Goal: Task Accomplishment & Management: Use online tool/utility

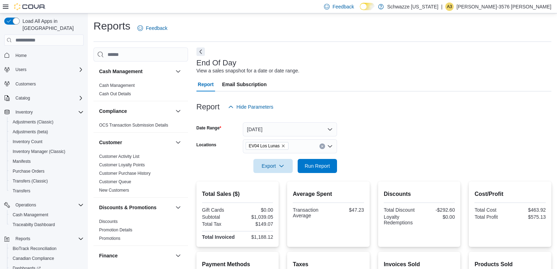
scroll to position [492, 0]
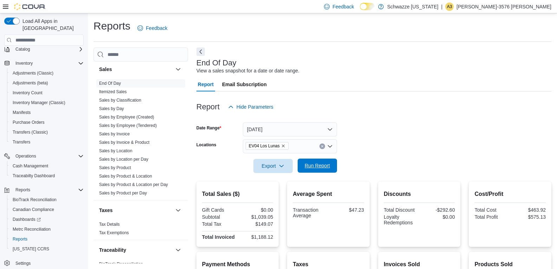
click at [322, 167] on span "Run Report" at bounding box center [317, 165] width 25 height 7
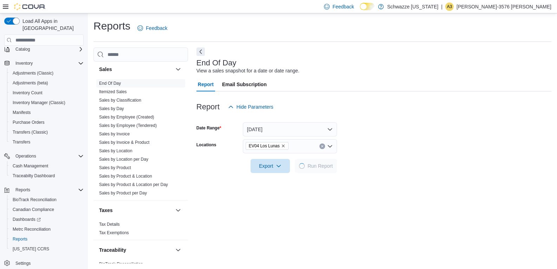
click at [415, 136] on form "Date Range [DATE] Locations EV04 Los Lunas Export Run Report" at bounding box center [373, 143] width 355 height 59
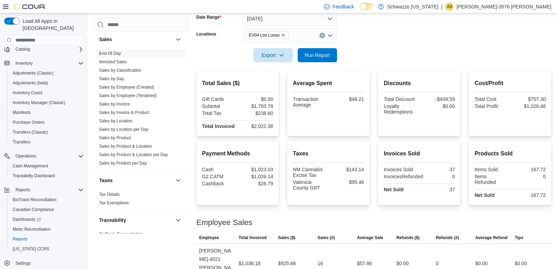
scroll to position [31, 0]
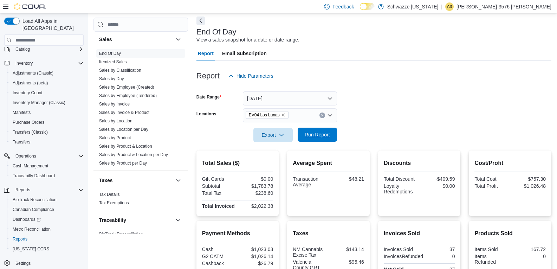
click at [305, 134] on span "Run Report" at bounding box center [317, 134] width 25 height 7
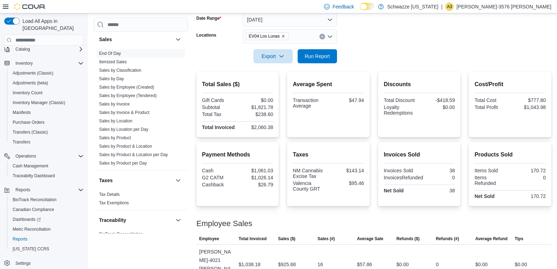
scroll to position [132, 0]
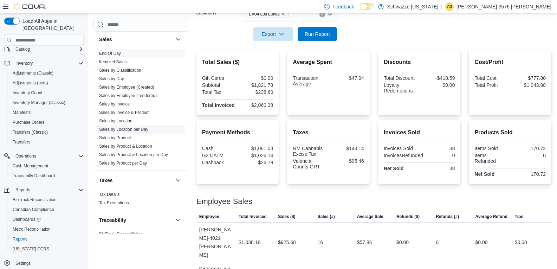
click at [141, 128] on link "Sales by Location per Day" at bounding box center [123, 129] width 49 height 5
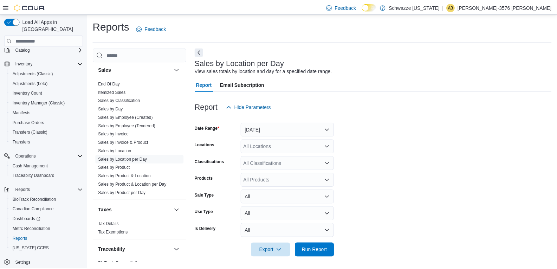
scroll to position [2, 0]
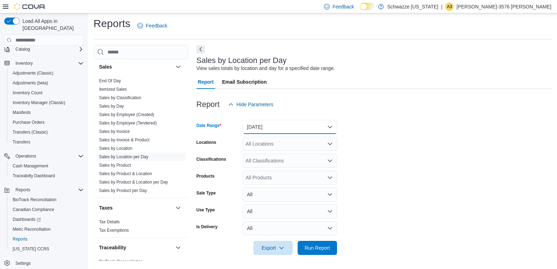
click at [285, 125] on button "[DATE]" at bounding box center [290, 127] width 94 height 14
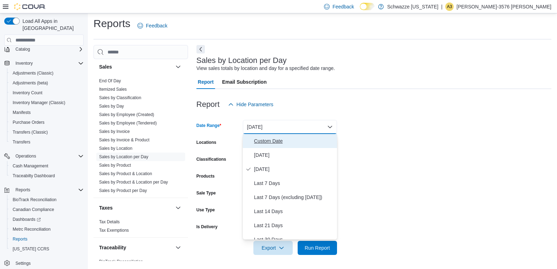
click at [280, 136] on button "Custom Date" at bounding box center [290, 141] width 94 height 14
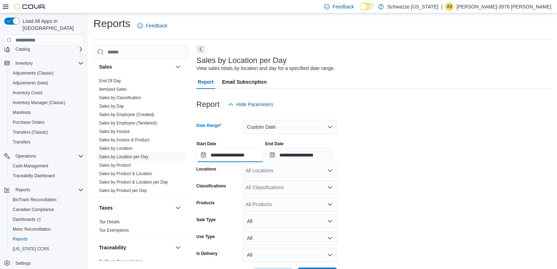
click at [234, 152] on input "**********" at bounding box center [229, 155] width 67 height 14
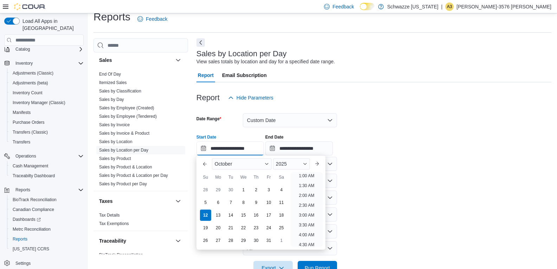
scroll to position [11, 0]
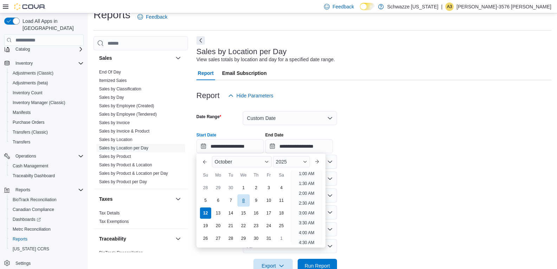
click at [245, 199] on div "8" at bounding box center [243, 200] width 12 height 12
click at [207, 213] on div "12" at bounding box center [205, 213] width 12 height 12
click at [382, 224] on form "**********" at bounding box center [373, 188] width 355 height 170
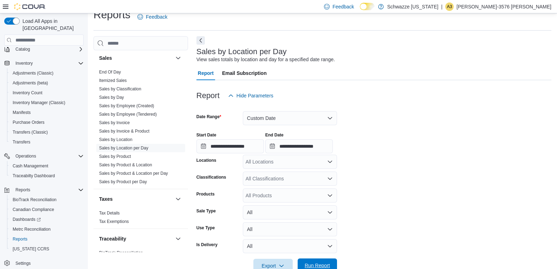
click at [322, 263] on span "Run Report" at bounding box center [317, 265] width 25 height 7
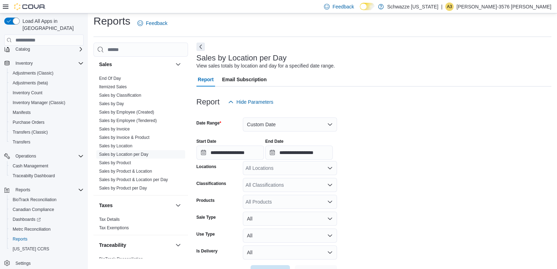
scroll to position [21, 0]
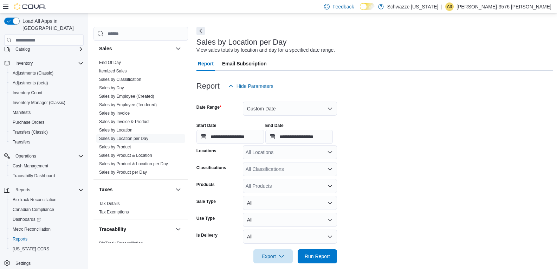
click at [449, 93] on form "**********" at bounding box center [374, 178] width 357 height 170
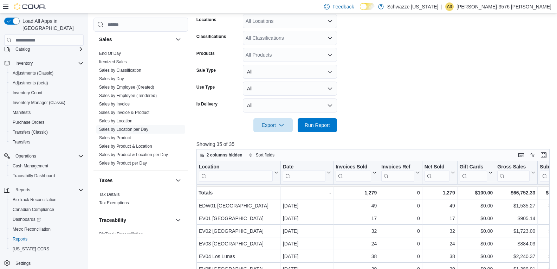
scroll to position [0, 0]
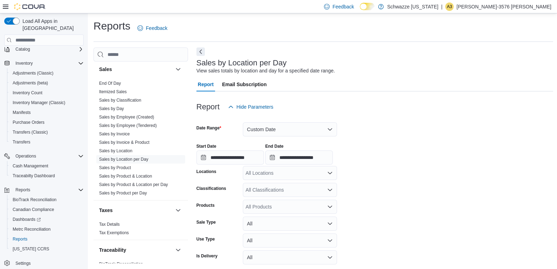
click at [279, 173] on div "All Locations" at bounding box center [290, 173] width 94 height 14
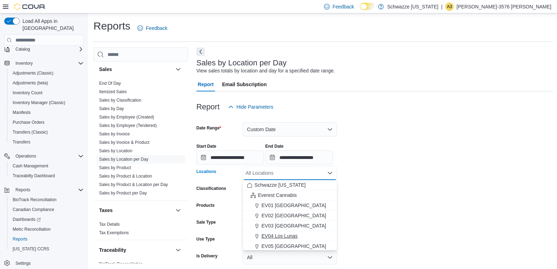
click at [291, 236] on span "EV04 Los Lunas" at bounding box center [280, 235] width 36 height 7
click at [421, 168] on form "**********" at bounding box center [374, 199] width 357 height 170
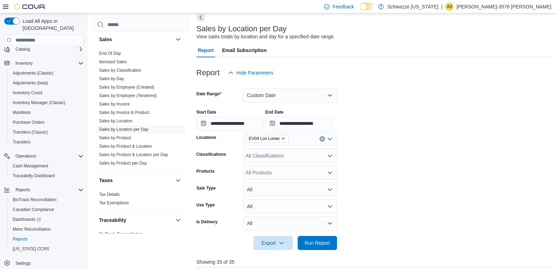
scroll to position [114, 0]
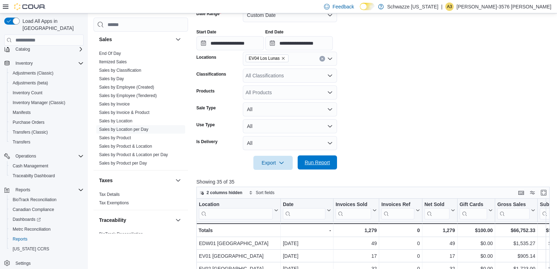
click at [319, 161] on span "Run Report" at bounding box center [317, 162] width 25 height 7
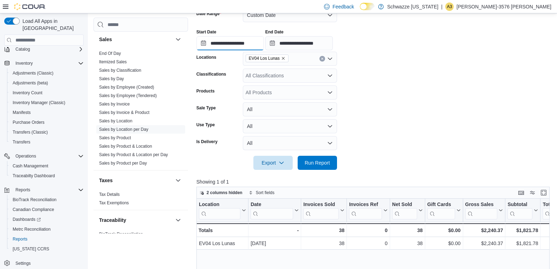
click at [229, 40] on input "**********" at bounding box center [229, 43] width 67 height 14
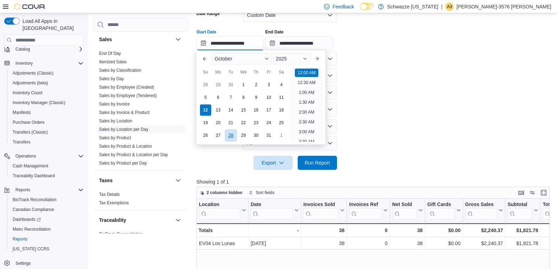
scroll to position [22, 0]
click at [243, 98] on div "8" at bounding box center [243, 97] width 12 height 12
type input "**********"
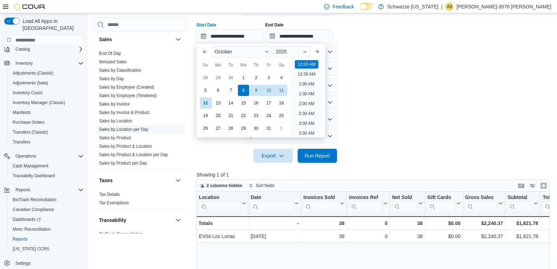
scroll to position [123, 0]
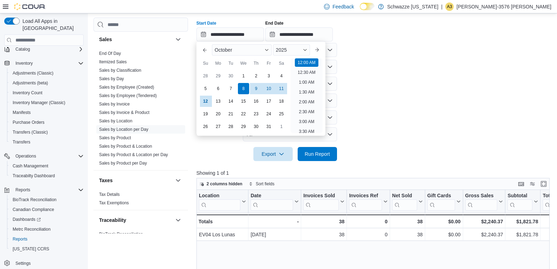
click at [410, 125] on form "**********" at bounding box center [374, 76] width 357 height 170
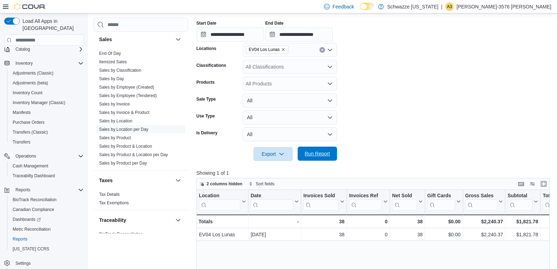
click at [311, 147] on div "Export Run Report" at bounding box center [266, 154] width 141 height 14
click at [548, 185] on button "Enter fullscreen" at bounding box center [544, 183] width 8 height 8
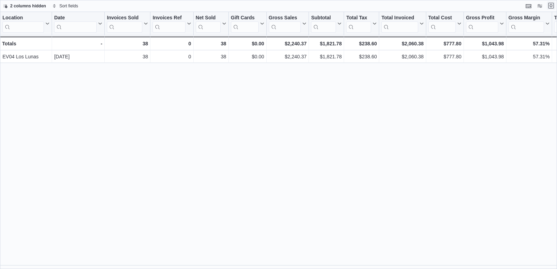
scroll to position [0, 0]
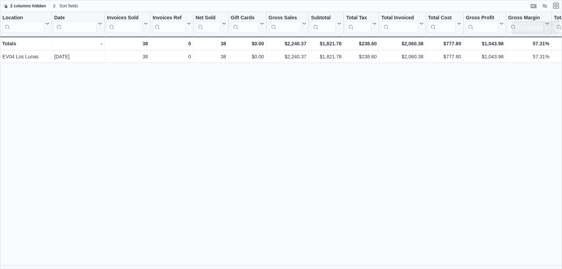
click at [557, 7] on button "Exit fullscreen" at bounding box center [556, 5] width 8 height 8
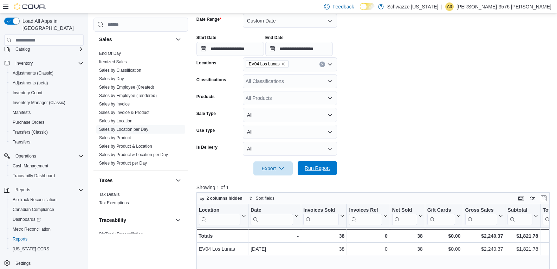
click at [318, 169] on span "Run Report" at bounding box center [317, 168] width 25 height 7
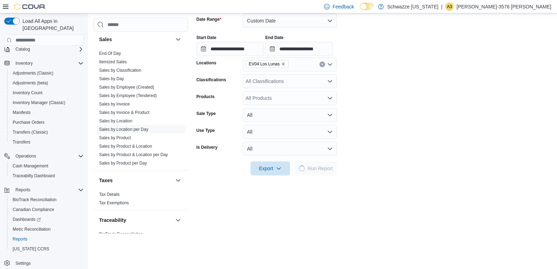
scroll to position [114, 0]
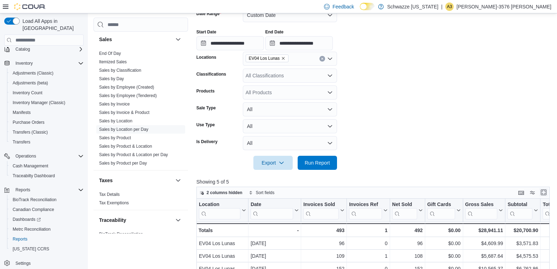
click at [548, 193] on button "Enter fullscreen" at bounding box center [544, 192] width 8 height 8
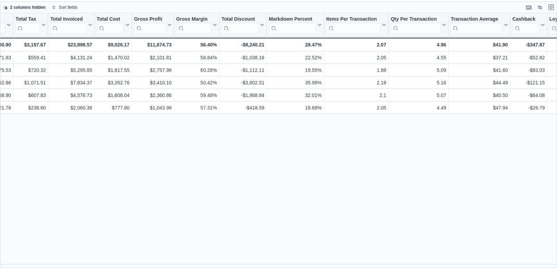
scroll to position [0, 337]
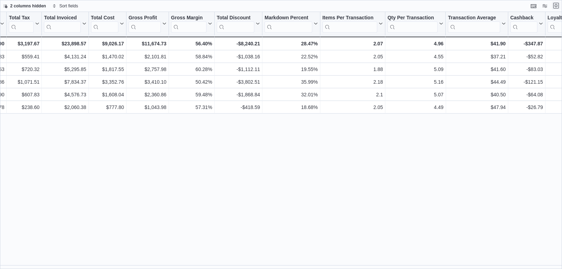
click at [556, 9] on button "Exit fullscreen" at bounding box center [556, 5] width 8 height 8
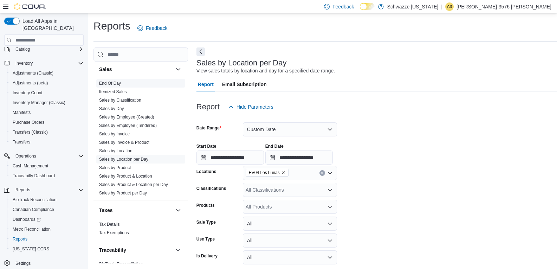
click at [117, 84] on link "End Of Day" at bounding box center [110, 83] width 22 height 5
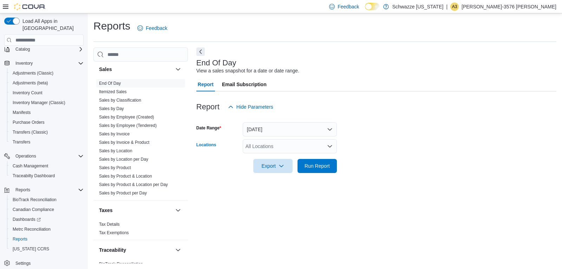
drag, startPoint x: 294, startPoint y: 145, endPoint x: 292, endPoint y: 149, distance: 4.6
click at [294, 145] on div "All Locations" at bounding box center [290, 146] width 94 height 14
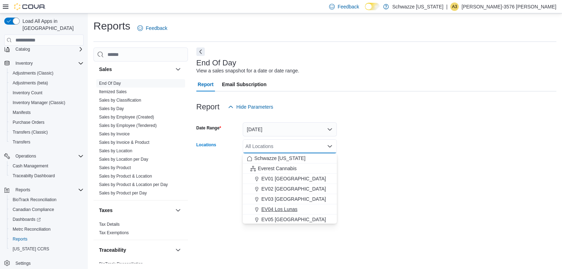
click at [277, 210] on span "EV04 Los Lunas" at bounding box center [280, 209] width 36 height 7
click at [415, 163] on form "Date Range [DATE] Locations EV04 [GEOGRAPHIC_DATA] Combo box. Selected. EV04 Lo…" at bounding box center [376, 143] width 360 height 59
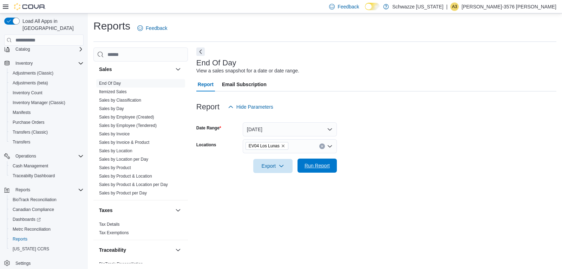
click at [325, 164] on span "Run Report" at bounding box center [317, 165] width 25 height 7
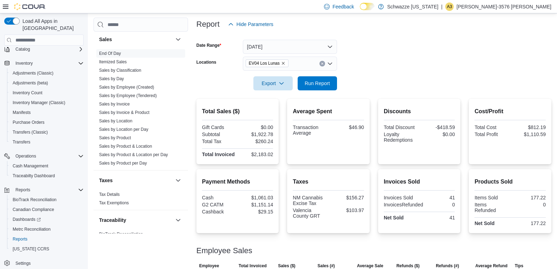
scroll to position [75, 0]
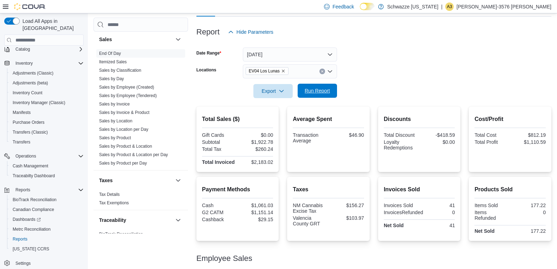
click at [329, 90] on span "Run Report" at bounding box center [317, 90] width 25 height 7
click at [320, 93] on span "Run Report" at bounding box center [317, 90] width 25 height 7
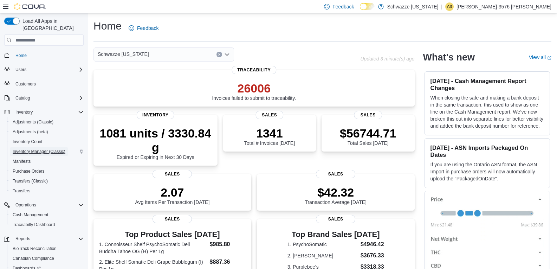
click at [43, 149] on span "Inventory Manager (Classic)" at bounding box center [39, 152] width 53 height 6
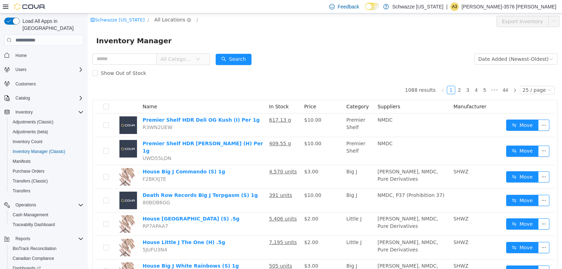
click at [163, 17] on span "All Locations" at bounding box center [169, 20] width 31 height 8
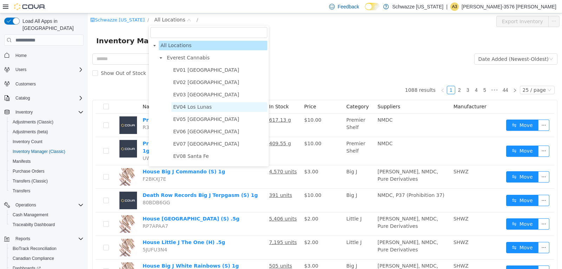
drag, startPoint x: 187, startPoint y: 107, endPoint x: 151, endPoint y: 90, distance: 39.5
click at [187, 107] on span "EV04 Los Lunas" at bounding box center [192, 107] width 39 height 6
click at [308, 54] on form "All Categories Date Added (Newest-Oldest) Search Show Out of Stock" at bounding box center [324, 66] width 465 height 28
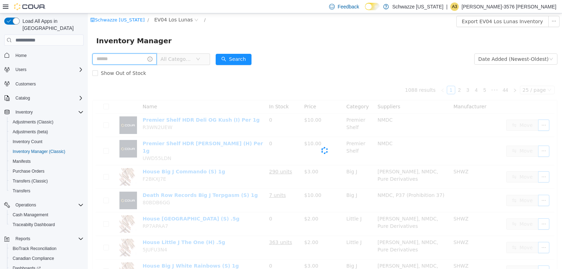
click at [104, 58] on input "text" at bounding box center [124, 58] width 64 height 11
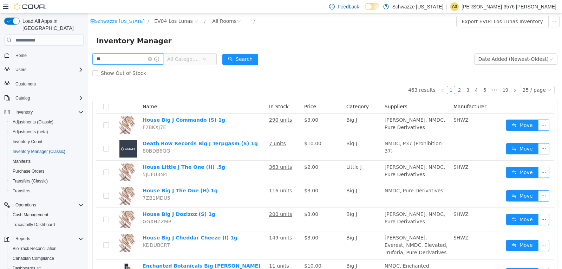
type input "*"
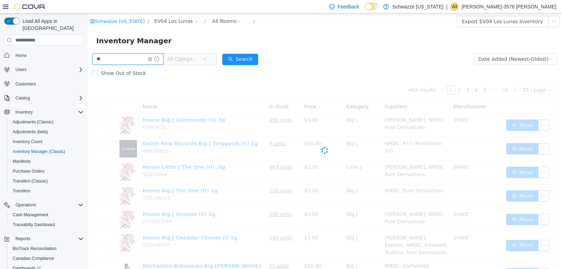
type input "*"
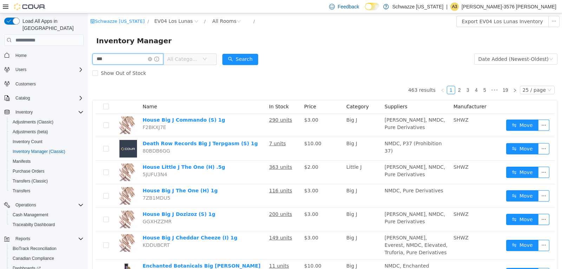
type input "***"
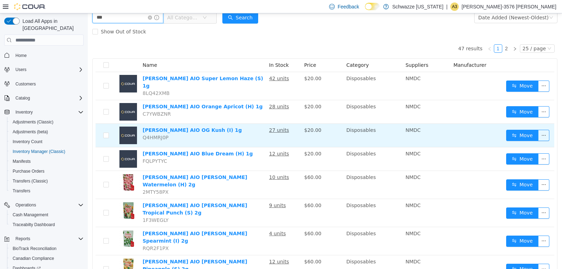
scroll to position [70, 0]
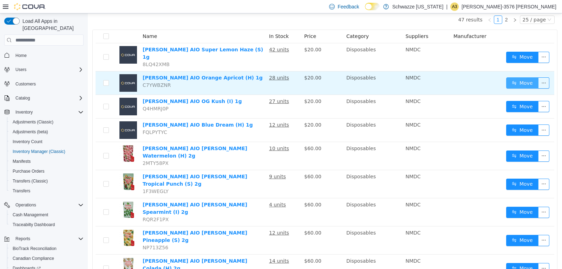
click at [511, 77] on button "Move" at bounding box center [523, 82] width 32 height 11
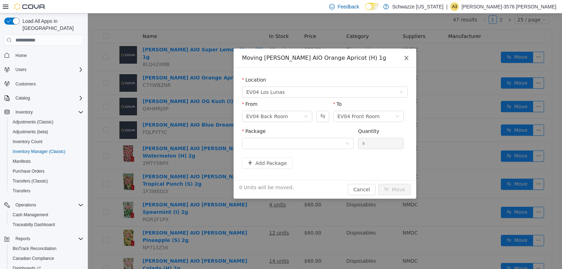
click at [412, 57] on span "Close" at bounding box center [407, 59] width 20 height 20
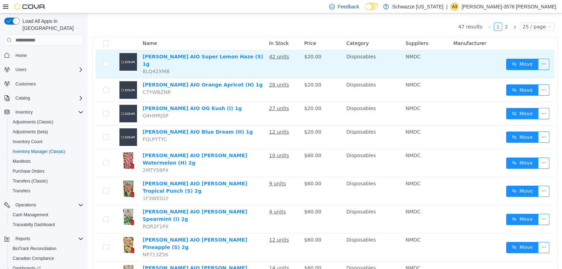
scroll to position [62, 0]
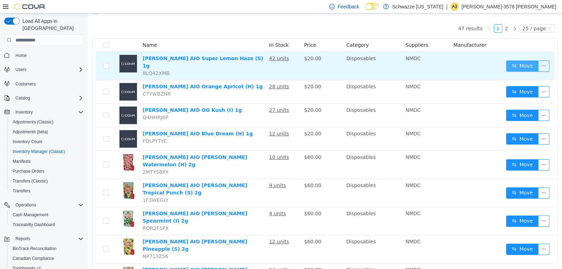
click at [508, 64] on button "Move" at bounding box center [523, 65] width 32 height 11
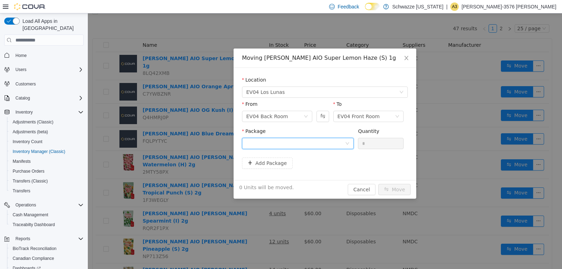
click at [320, 145] on div at bounding box center [295, 143] width 99 height 11
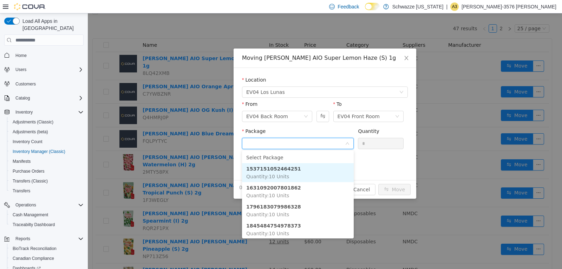
click at [315, 169] on li "1537151052464251 Quantity : 10 Units" at bounding box center [298, 172] width 112 height 19
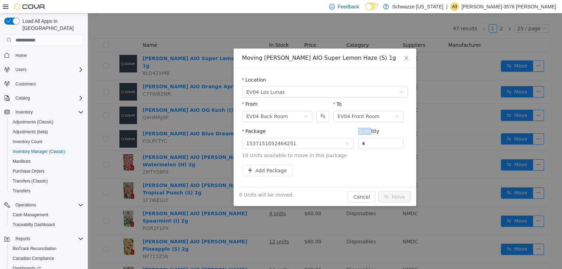
drag, startPoint x: 370, startPoint y: 136, endPoint x: 340, endPoint y: 153, distance: 34.5
click at [341, 153] on span "Package 1537151052464251 Quantity * 10 Units available to move in this package" at bounding box center [325, 143] width 166 height 31
drag, startPoint x: 389, startPoint y: 174, endPoint x: 359, endPoint y: 138, distance: 46.6
click at [389, 173] on div "Add Package" at bounding box center [325, 170] width 166 height 11
drag, startPoint x: 367, startPoint y: 142, endPoint x: 362, endPoint y: 144, distance: 6.0
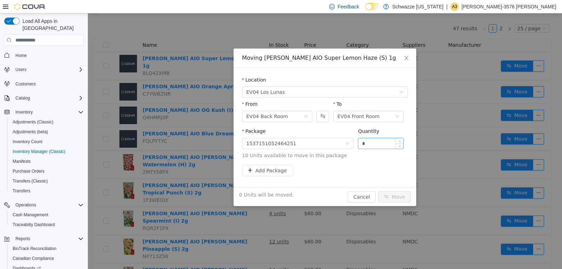
click at [362, 144] on input "*" at bounding box center [381, 143] width 45 height 11
type input "**"
click at [379, 191] on button "Move" at bounding box center [395, 196] width 32 height 11
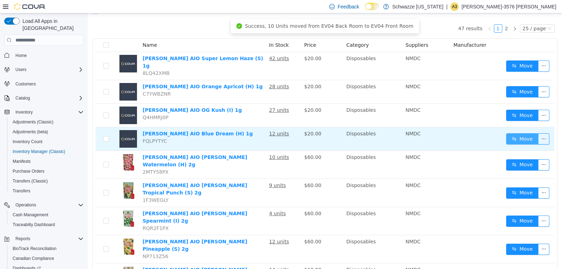
click at [511, 136] on button "Move" at bounding box center [523, 138] width 32 height 11
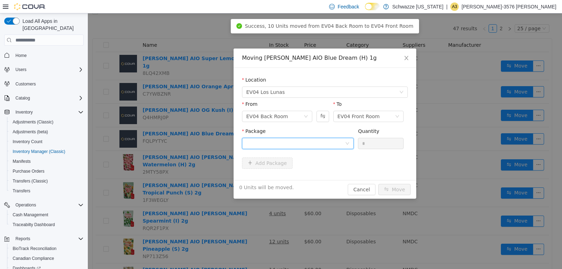
click at [288, 143] on div at bounding box center [295, 143] width 99 height 11
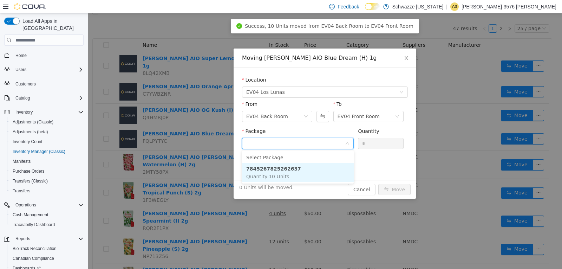
click at [297, 171] on li "7845267825262637 Quantity : 10 Units" at bounding box center [298, 172] width 112 height 19
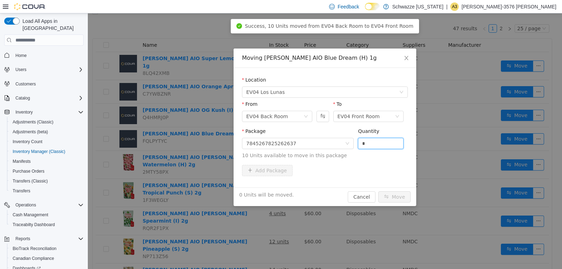
drag, startPoint x: 370, startPoint y: 147, endPoint x: 294, endPoint y: 156, distance: 77.1
click at [309, 149] on span "Package 7845267825262637 Quantity * 10 Units available to move in this package" at bounding box center [325, 143] width 166 height 31
type input "**"
click at [379, 191] on button "Move" at bounding box center [395, 196] width 32 height 11
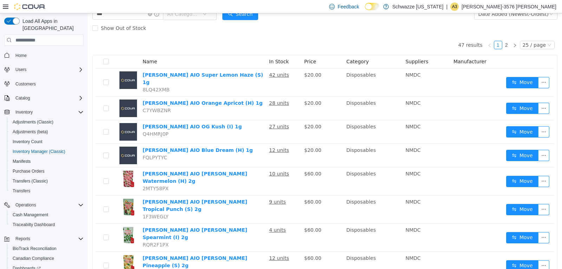
scroll to position [0, 0]
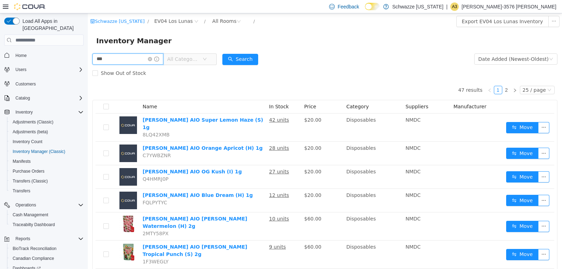
drag, startPoint x: 115, startPoint y: 61, endPoint x: 13, endPoint y: 89, distance: 106.1
click at [88, 89] on html "Schwazze New Mexico / EV04 Los Lunas / All Rooms / Export EV04 Los Lunas Invent…" at bounding box center [325, 141] width 475 height 256
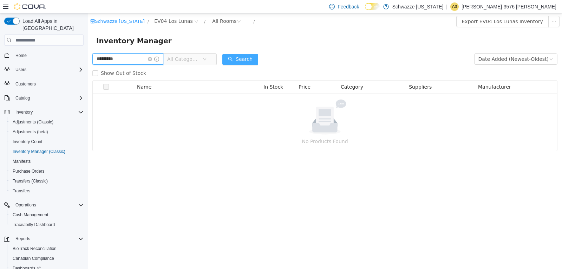
type input "*********"
click at [258, 57] on button "Search" at bounding box center [241, 59] width 36 height 11
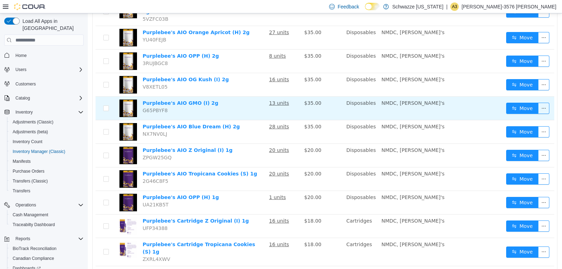
scroll to position [290, 0]
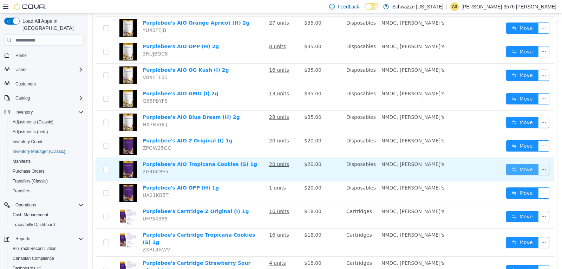
click at [507, 164] on button "Move" at bounding box center [523, 169] width 32 height 11
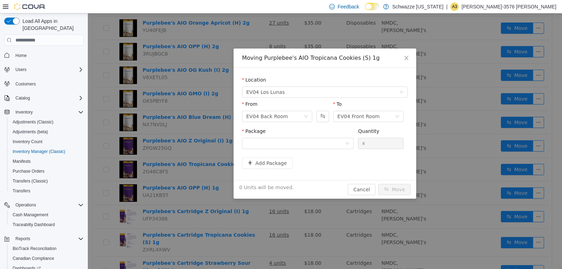
scroll to position [299, 0]
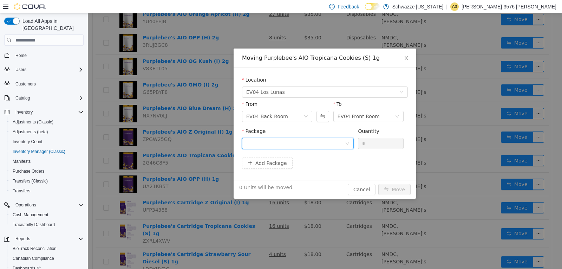
click at [270, 144] on div at bounding box center [295, 143] width 99 height 11
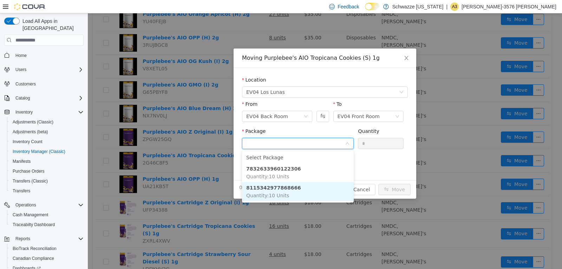
click at [306, 184] on li "8115342977868666 Quantity : 10 Units" at bounding box center [298, 191] width 112 height 19
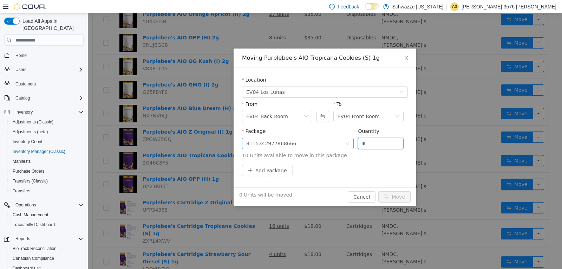
drag, startPoint x: 343, startPoint y: 144, endPoint x: 327, endPoint y: 143, distance: 16.6
click at [327, 143] on span "Package 8115342977868666 Quantity * 10 Units available to move in this package" at bounding box center [325, 143] width 166 height 31
type input "**"
click at [379, 191] on button "Move" at bounding box center [395, 196] width 32 height 11
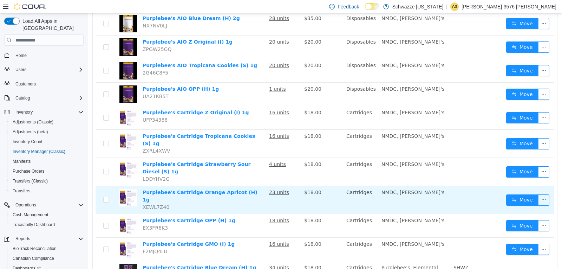
scroll to position [395, 0]
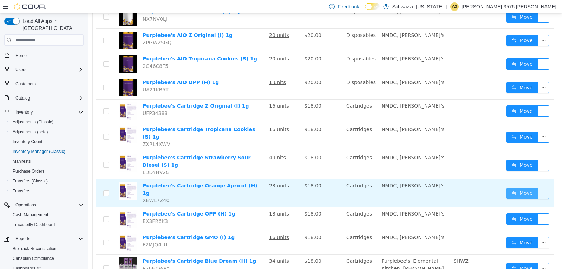
click at [522, 188] on button "Move" at bounding box center [523, 193] width 32 height 11
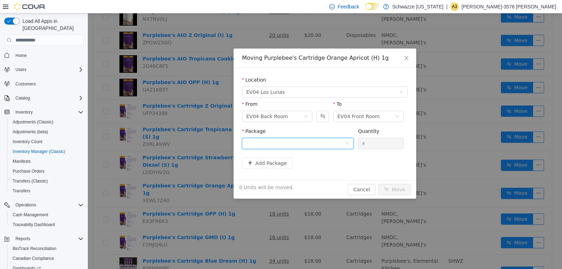
click at [289, 144] on div at bounding box center [295, 143] width 99 height 11
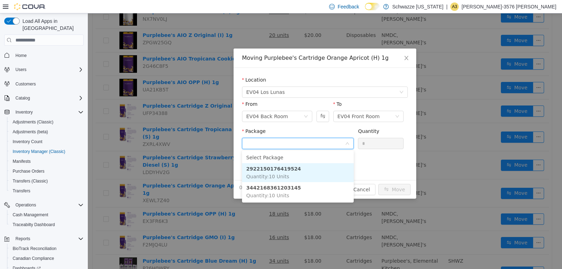
drag, startPoint x: 305, startPoint y: 172, endPoint x: 310, endPoint y: 169, distance: 6.6
click at [305, 172] on li "2922150176419524 Quantity : 10 Units" at bounding box center [298, 172] width 112 height 19
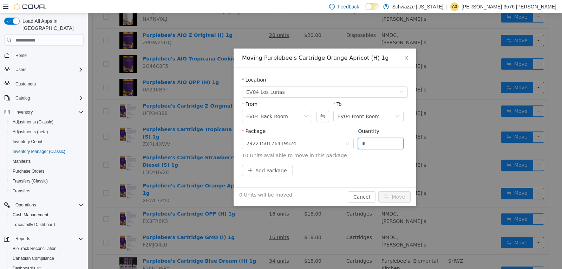
drag, startPoint x: 367, startPoint y: 140, endPoint x: 312, endPoint y: 133, distance: 56.1
click at [318, 136] on span "Package 2922150176419524 Quantity * 10 Units available to move in this package" at bounding box center [325, 143] width 166 height 31
type input "**"
click at [379, 191] on button "Move" at bounding box center [395, 196] width 32 height 11
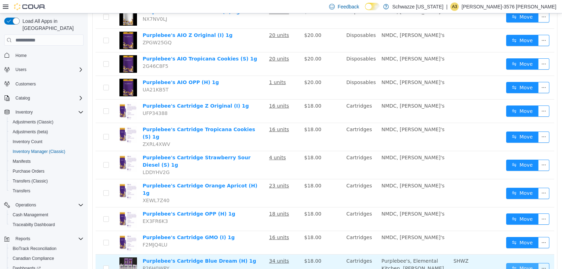
click at [519, 263] on button "Move" at bounding box center [523, 268] width 32 height 11
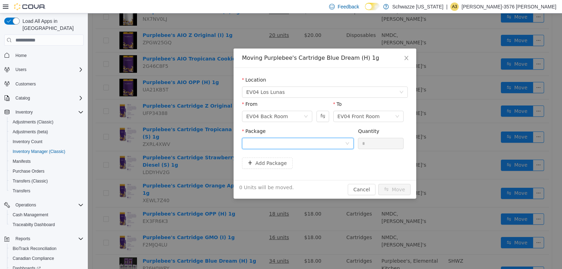
click at [295, 140] on div at bounding box center [295, 143] width 99 height 11
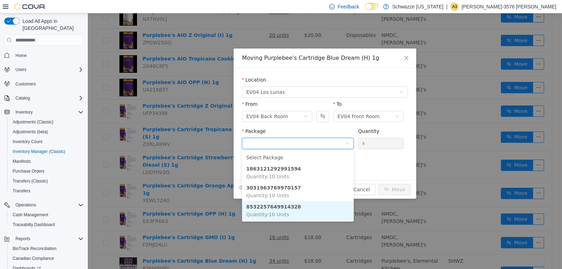
click at [298, 205] on li "8532257649914328 Quantity : 10 Units" at bounding box center [298, 210] width 112 height 19
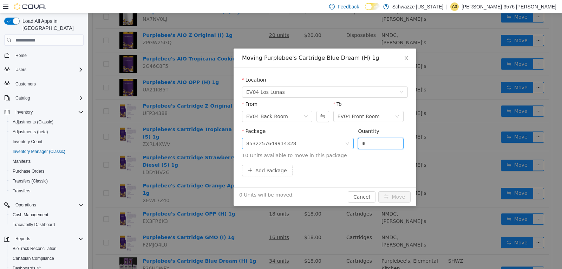
drag, startPoint x: 372, startPoint y: 142, endPoint x: 348, endPoint y: 141, distance: 24.3
click at [348, 141] on span "Package 8532257649914328 Quantity * 10 Units available to move in this package" at bounding box center [325, 143] width 166 height 31
type input "**"
click at [379, 191] on button "Move" at bounding box center [395, 196] width 32 height 11
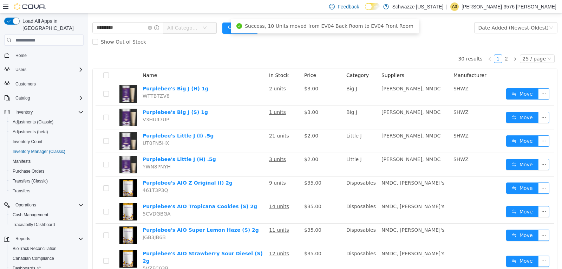
scroll to position [0, 0]
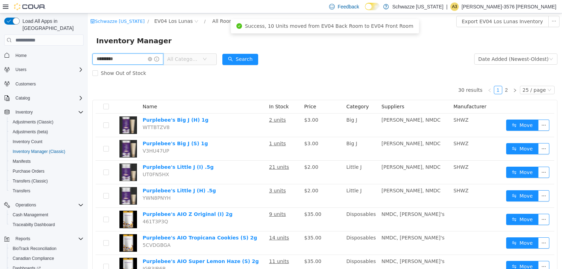
drag, startPoint x: 128, startPoint y: 55, endPoint x: 0, endPoint y: 68, distance: 128.2
click at [88, 68] on html "Schwazze New Mexico / EV04 Los Lunas / All Rooms / Export EV04 Los Lunas Invent…" at bounding box center [325, 141] width 475 height 256
type input "****"
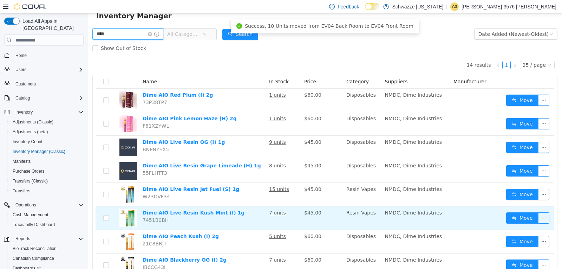
scroll to position [123, 0]
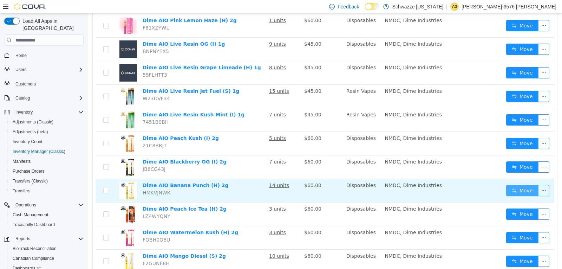
click at [514, 190] on button "Move" at bounding box center [523, 190] width 32 height 11
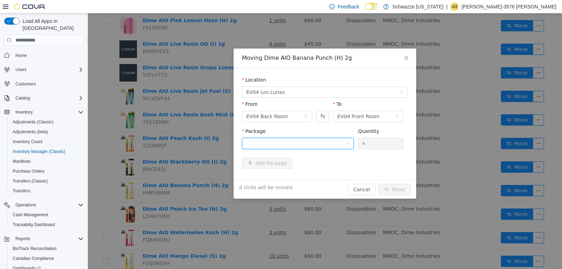
click at [295, 143] on div at bounding box center [295, 143] width 99 height 11
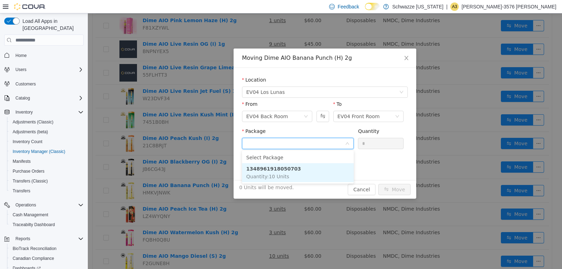
click at [302, 171] on li "1348961918050703 Quantity : 10 Units" at bounding box center [298, 172] width 112 height 19
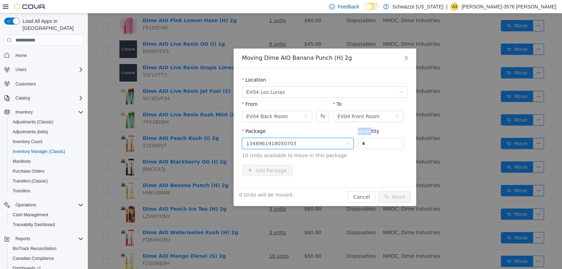
drag, startPoint x: 369, startPoint y: 137, endPoint x: 311, endPoint y: 140, distance: 58.4
click at [318, 139] on span "Package 1348961918050703 Quantity * 10 Units available to move in this package" at bounding box center [325, 143] width 166 height 31
click at [388, 141] on input "*" at bounding box center [381, 143] width 45 height 11
drag, startPoint x: 388, startPoint y: 141, endPoint x: 343, endPoint y: 148, distance: 45.2
click at [346, 148] on span "Package 1348961918050703 Quantity * 10 Units available to move in this package" at bounding box center [325, 143] width 166 height 31
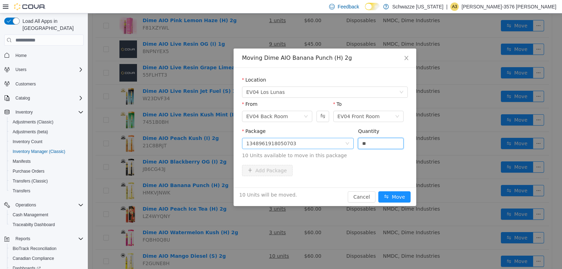
type input "**"
click at [379, 191] on button "Move" at bounding box center [395, 196] width 32 height 11
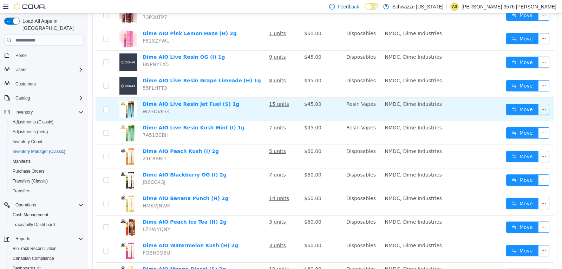
scroll to position [114, 0]
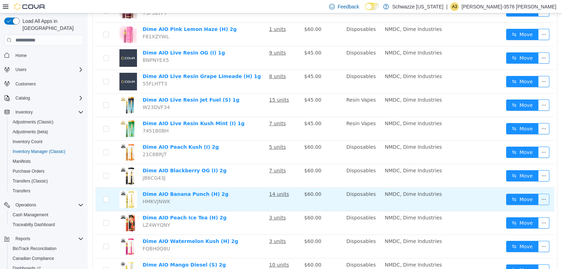
click at [539, 198] on button "button" at bounding box center [544, 199] width 11 height 11
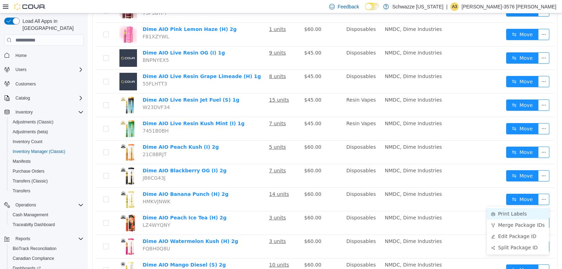
click at [521, 215] on li "Print Labels" at bounding box center [518, 213] width 62 height 11
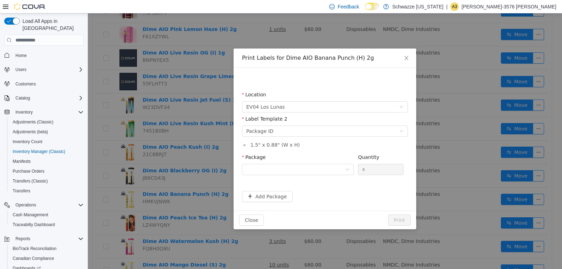
click at [296, 159] on div "Package" at bounding box center [298, 159] width 112 height 10
click at [296, 171] on div at bounding box center [295, 169] width 99 height 11
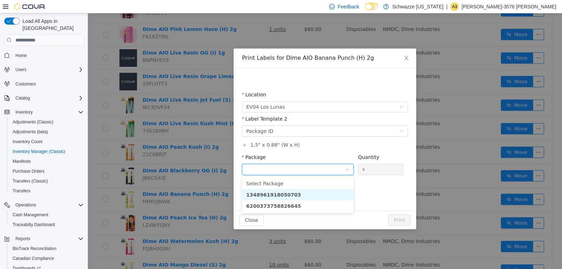
click at [302, 193] on li "1348961918050703" at bounding box center [298, 194] width 112 height 11
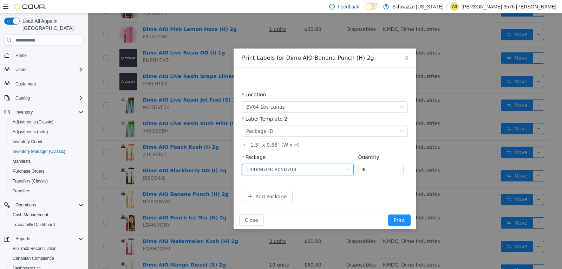
drag, startPoint x: 338, startPoint y: 173, endPoint x: 323, endPoint y: 173, distance: 15.1
click at [332, 160] on span "Package 1348961918050703 Quantity *" at bounding box center [323, 157] width 162 height 6
type input "**"
click at [388, 214] on button "Print" at bounding box center [399, 219] width 22 height 11
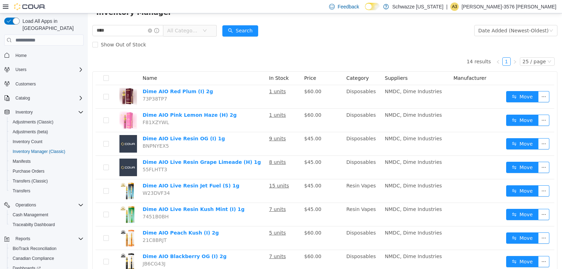
scroll to position [0, 0]
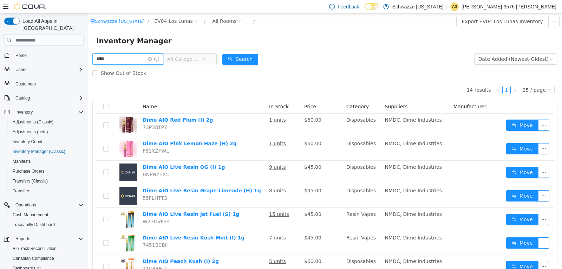
drag, startPoint x: 135, startPoint y: 57, endPoint x: 0, endPoint y: 51, distance: 135.5
click at [88, 51] on html "Schwazze New Mexico / EV04 Los Lunas / All Rooms / Export EV04 Los Lunas Invent…" at bounding box center [325, 141] width 475 height 256
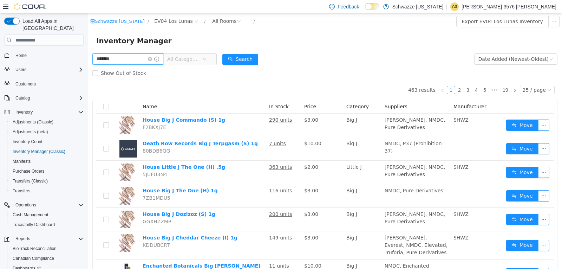
type input "*******"
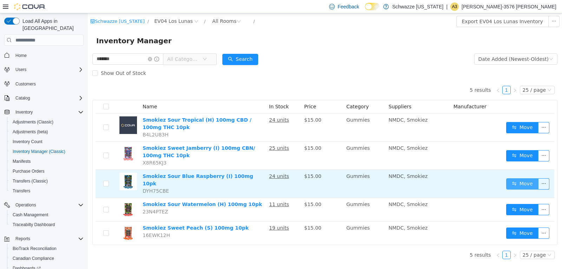
click at [511, 182] on button "Move" at bounding box center [523, 183] width 32 height 11
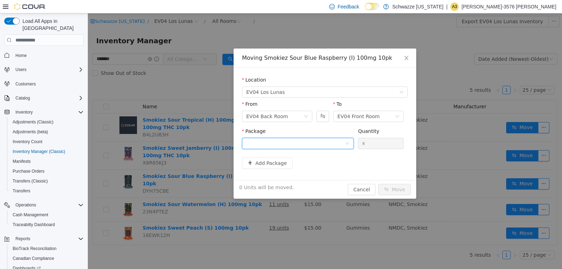
click at [318, 148] on div at bounding box center [295, 143] width 99 height 11
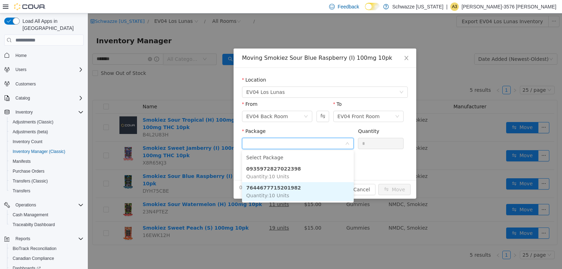
click at [304, 189] on li "7644677715201982 Quantity : 10 Units" at bounding box center [298, 191] width 112 height 19
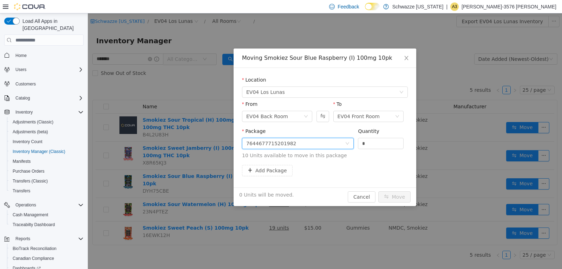
drag, startPoint x: 370, startPoint y: 139, endPoint x: 320, endPoint y: 152, distance: 51.6
click at [324, 150] on span "Package 7644677715201982 Quantity * 10 Units available to move in this package" at bounding box center [325, 143] width 166 height 31
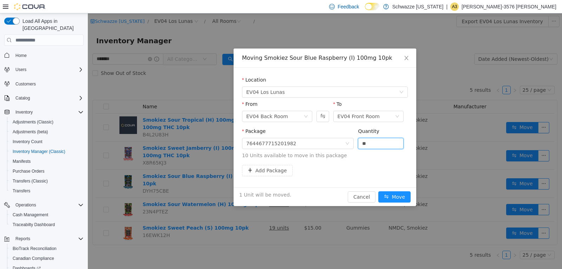
type input "**"
click at [379, 191] on button "Move" at bounding box center [395, 196] width 32 height 11
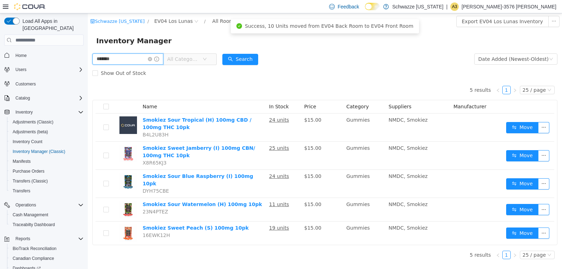
drag, startPoint x: 133, startPoint y: 57, endPoint x: 0, endPoint y: 52, distance: 132.6
click at [88, 52] on html "Schwazze New Mexico / EV04 Los Lunas / All Rooms / Export EV04 Los Lunas Invent…" at bounding box center [325, 141] width 475 height 256
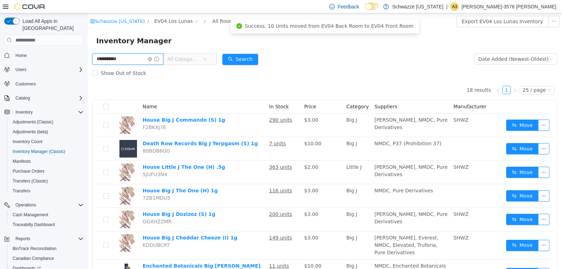
type input "**********"
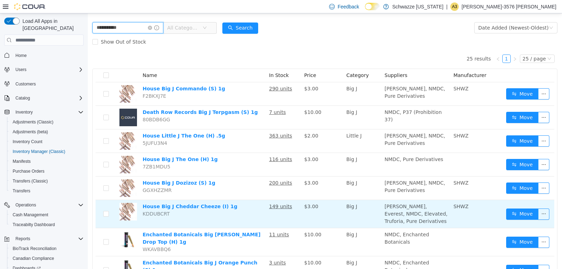
scroll to position [35, 0]
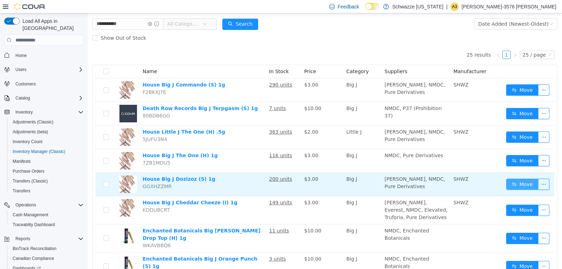
click at [509, 181] on button "Move" at bounding box center [523, 184] width 32 height 11
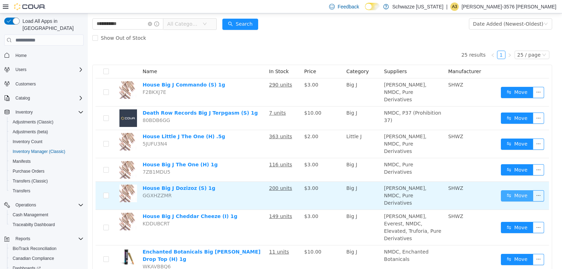
scroll to position [44, 0]
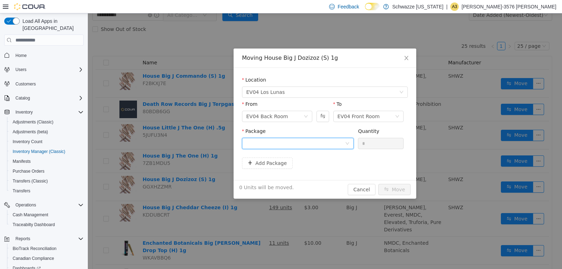
click at [303, 139] on div at bounding box center [295, 143] width 99 height 11
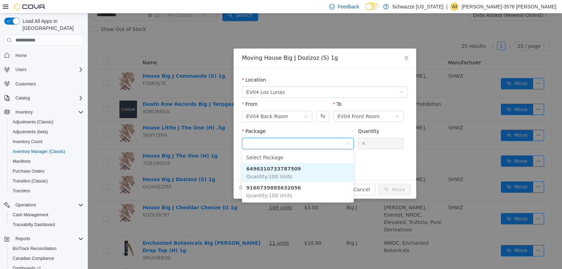
click at [291, 174] on li "6496310733787509 Quantity : 100 Units" at bounding box center [298, 172] width 112 height 19
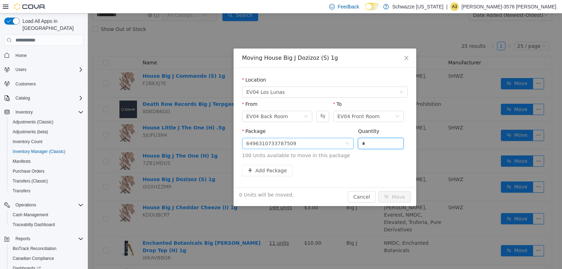
drag, startPoint x: 374, startPoint y: 146, endPoint x: 348, endPoint y: 145, distance: 25.7
click at [348, 145] on span "Package 6496310733787509 Quantity * 100 Units available to move in this package" at bounding box center [325, 143] width 166 height 31
type input "***"
click at [379, 191] on button "Move" at bounding box center [395, 196] width 32 height 11
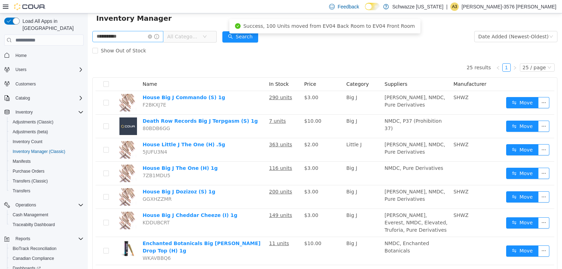
scroll to position [0, 0]
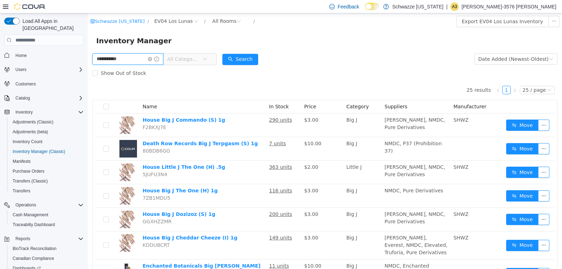
drag, startPoint x: 121, startPoint y: 61, endPoint x: 0, endPoint y: 60, distance: 120.9
click at [88, 60] on html "**********" at bounding box center [325, 141] width 475 height 256
type input "******"
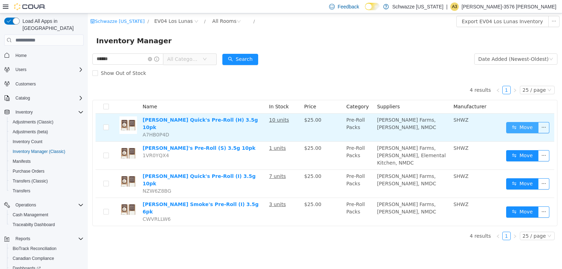
click at [516, 122] on button "Move" at bounding box center [523, 127] width 32 height 11
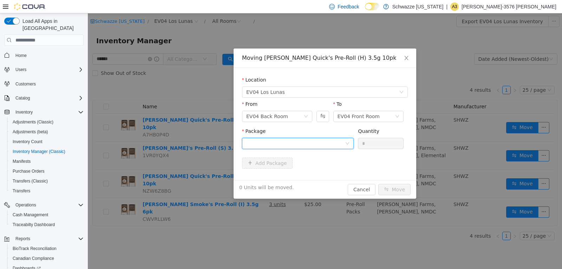
click at [284, 140] on div at bounding box center [295, 143] width 99 height 11
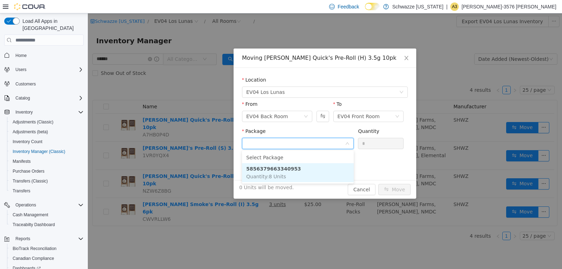
click at [289, 166] on strong "5856379663340953" at bounding box center [273, 169] width 55 height 6
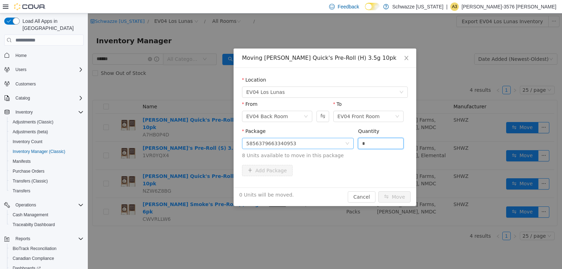
drag, startPoint x: 374, startPoint y: 140, endPoint x: 334, endPoint y: 140, distance: 39.7
click at [340, 140] on span "Package 5856379663340953 Quantity * 8 Units available to move in this package" at bounding box center [325, 143] width 166 height 31
type input "*"
click at [379, 191] on button "Move" at bounding box center [395, 196] width 32 height 11
